Goal: Communication & Community: Answer question/provide support

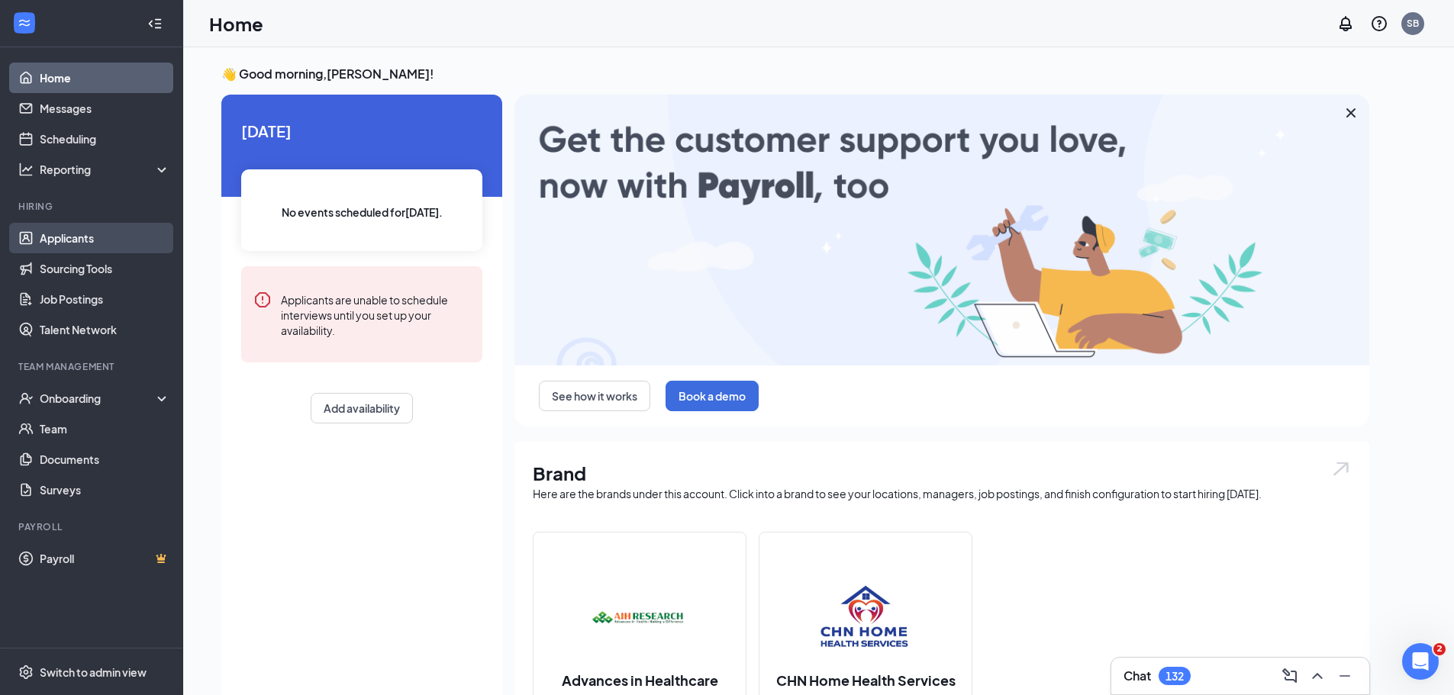
click at [89, 234] on link "Applicants" at bounding box center [105, 238] width 131 height 31
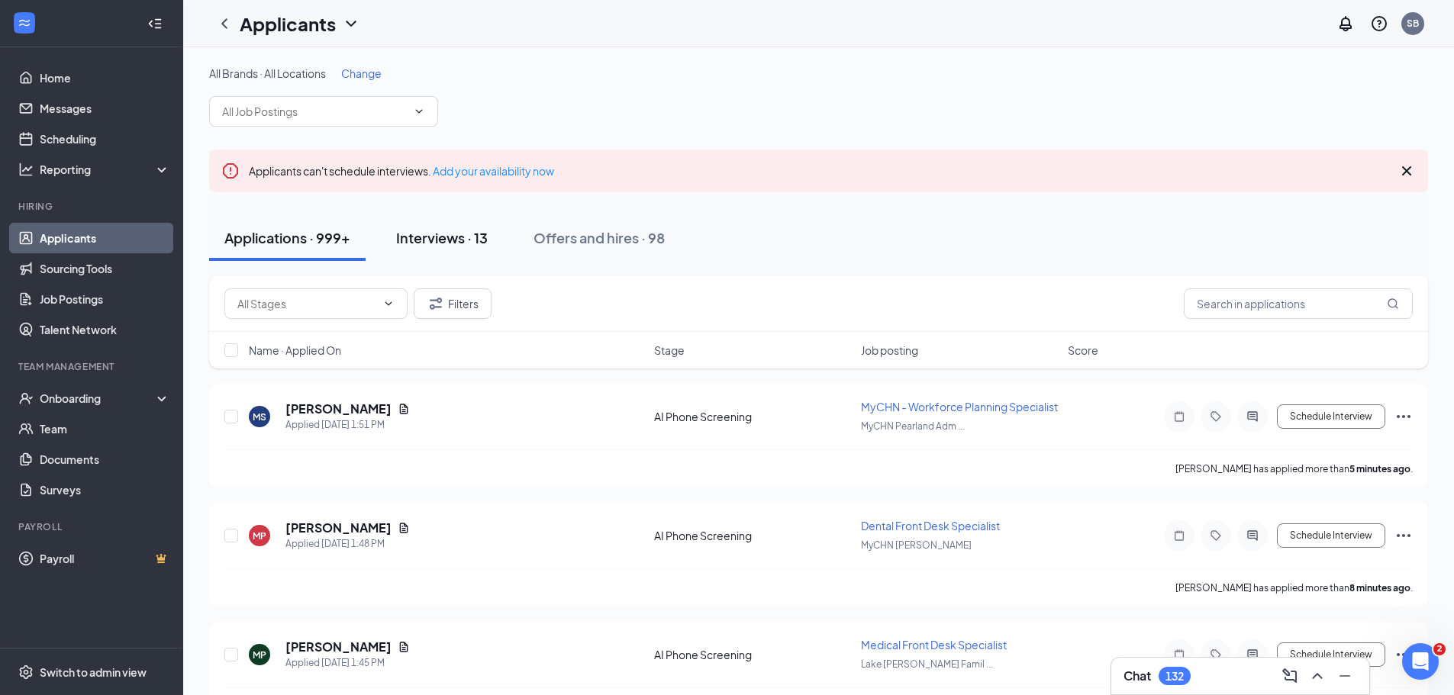
click at [443, 241] on div "Interviews · 13" at bounding box center [442, 237] width 92 height 19
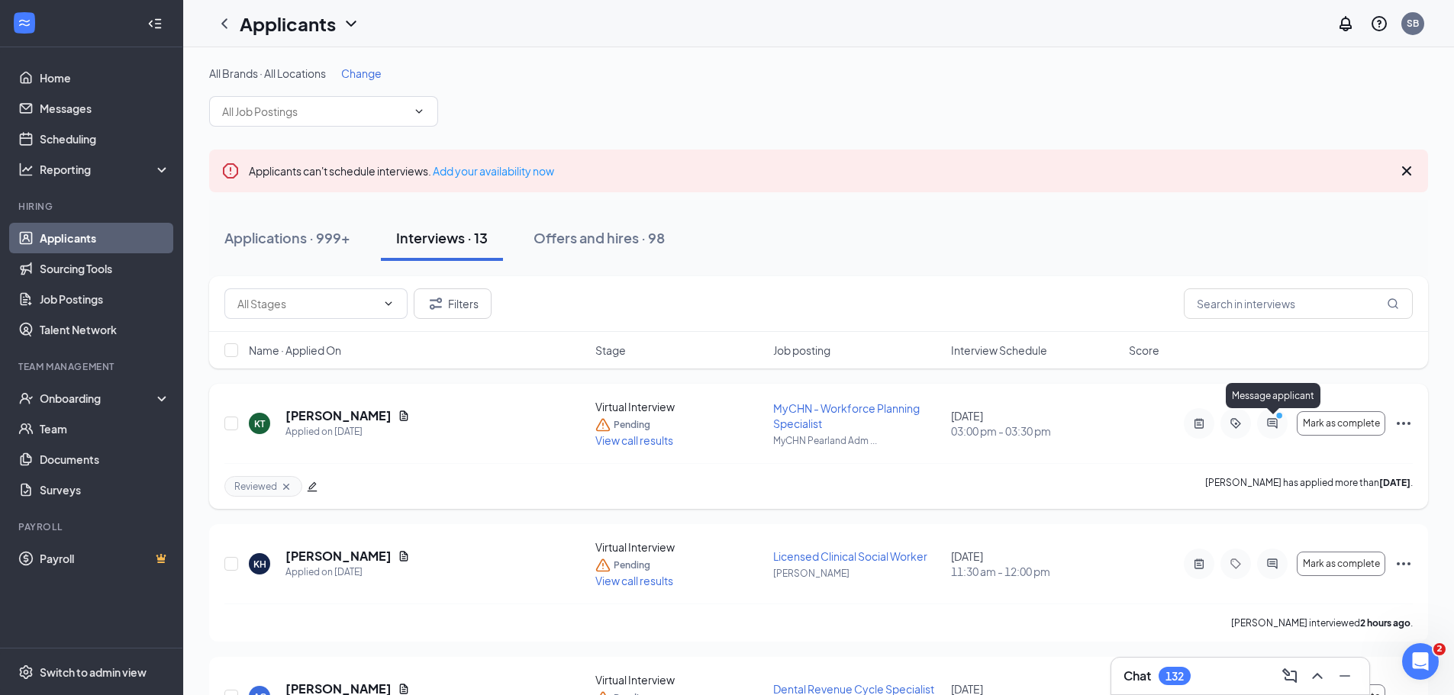
click at [1172, 427] on icon "ActiveChat" at bounding box center [1272, 424] width 18 height 12
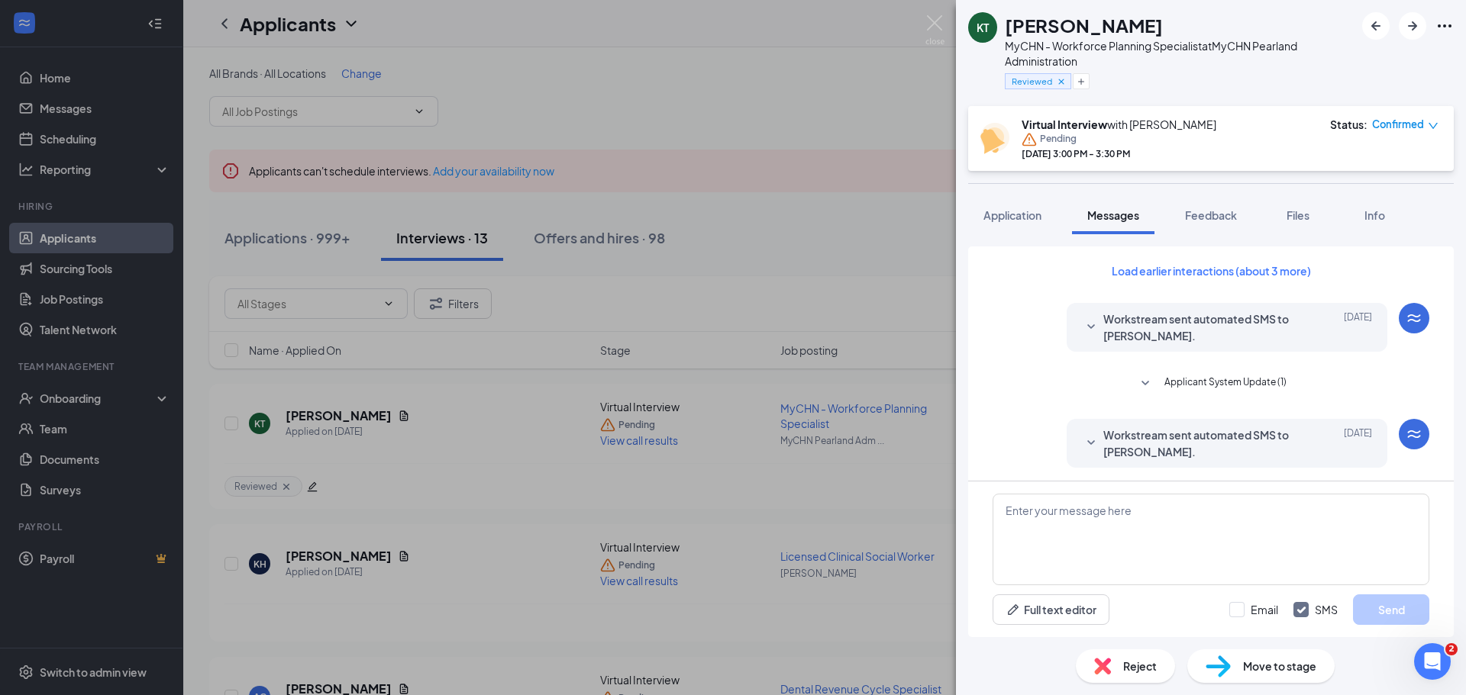
scroll to position [477, 0]
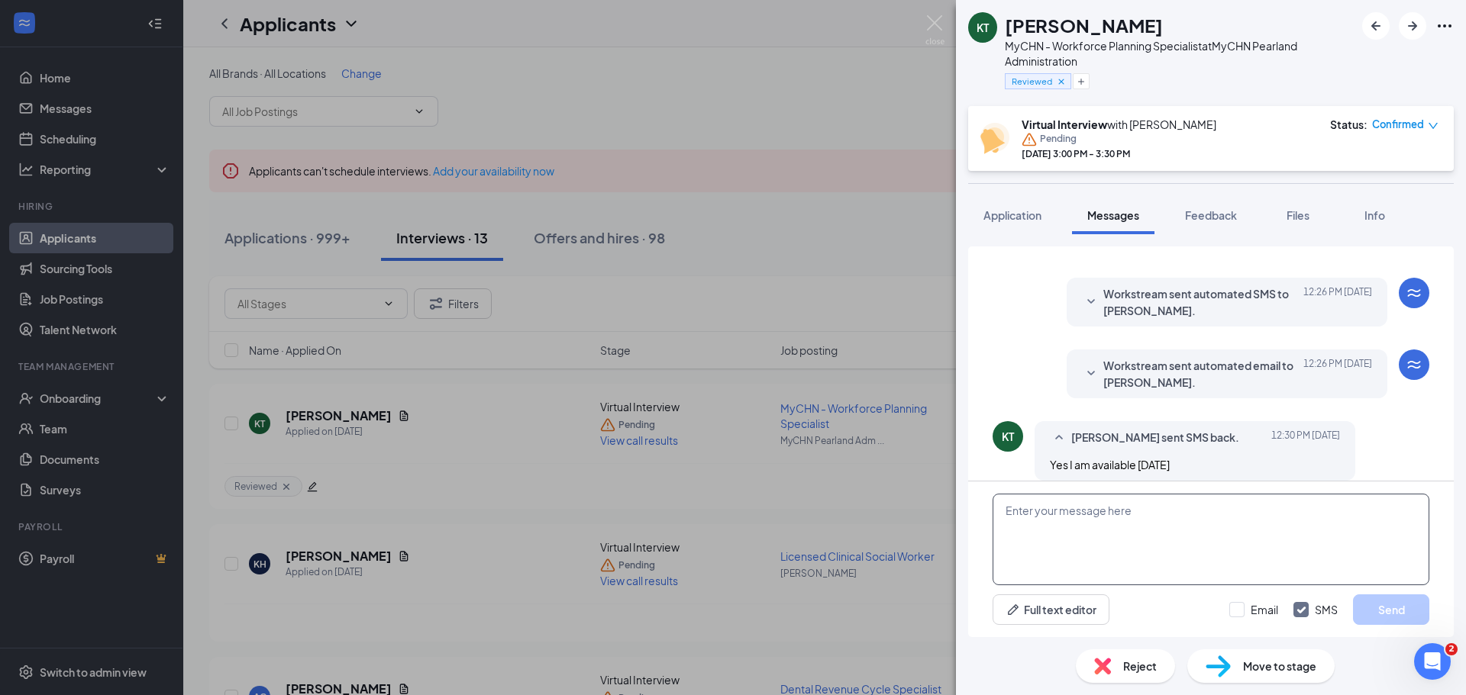
click at [1166, 521] on textarea at bounding box center [1210, 540] width 437 height 92
type textarea "okay....great....will email the information to you"
click at [1172, 530] on button "Send" at bounding box center [1391, 610] width 76 height 31
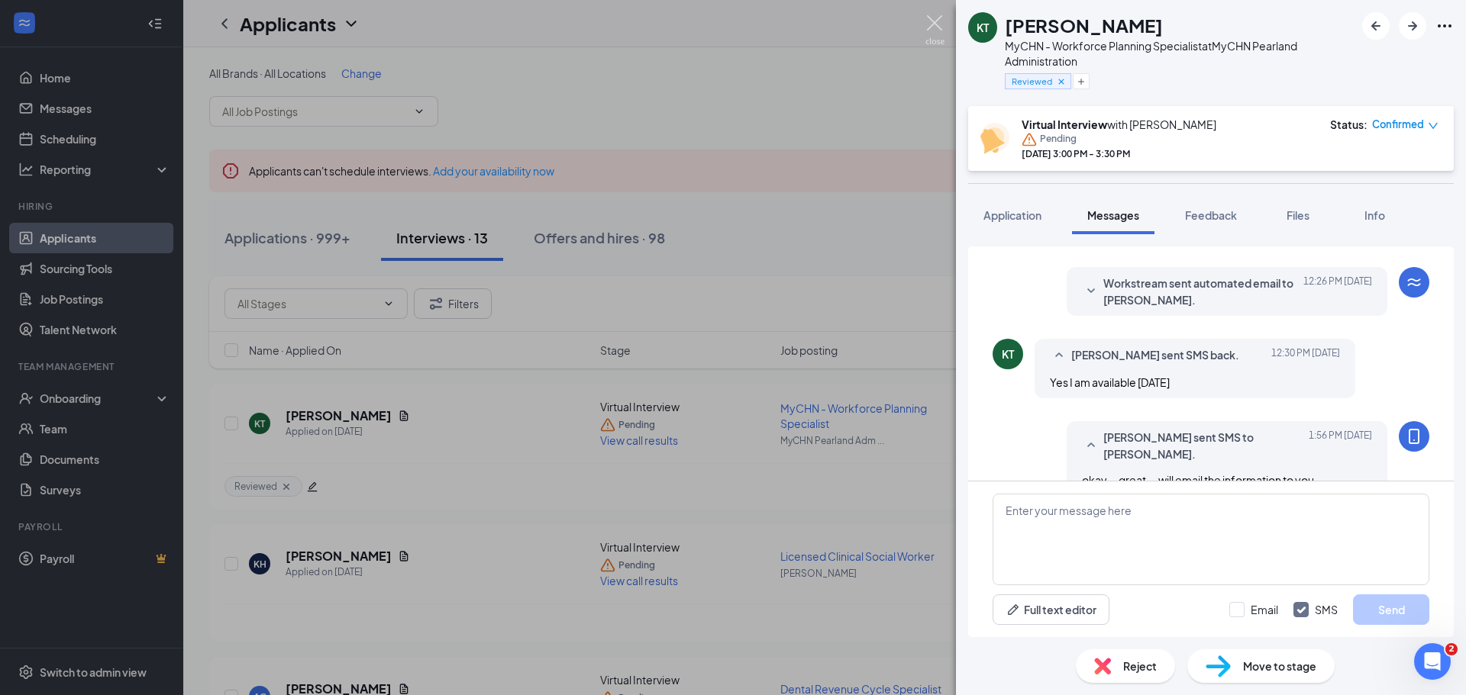
click at [934, 25] on img at bounding box center [934, 30] width 19 height 30
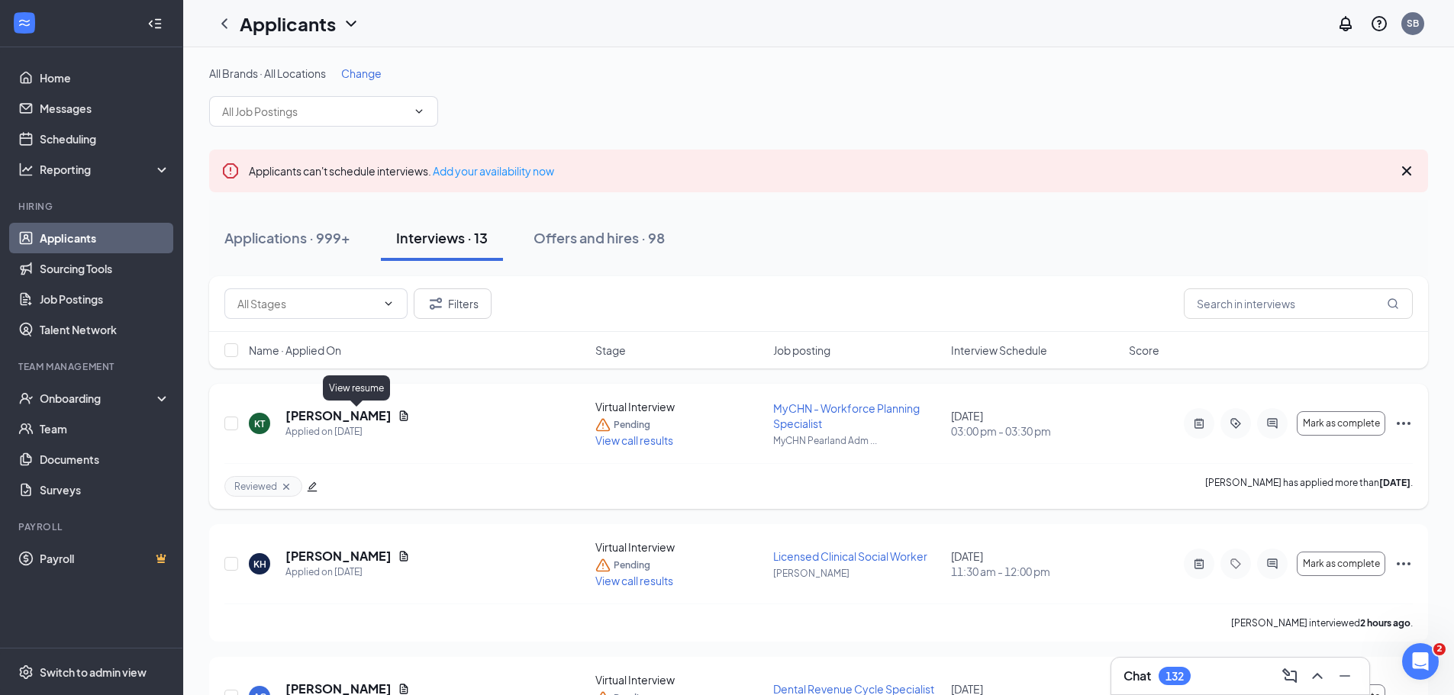
click at [398, 418] on icon "Document" at bounding box center [404, 416] width 12 height 12
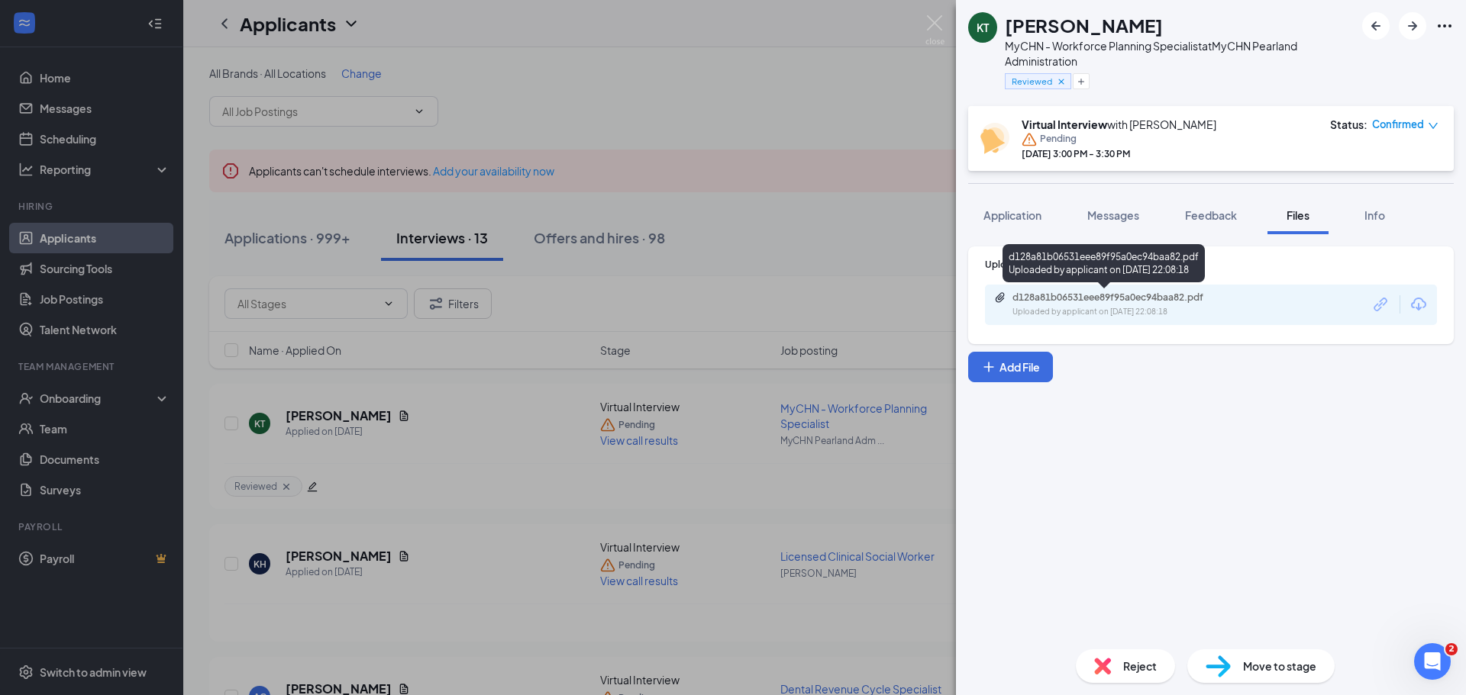
click at [1078, 295] on div "d128a81b06531eee89f95a0ec94baa82.pdf" at bounding box center [1119, 298] width 214 height 12
